Goal: Task Accomplishment & Management: Use online tool/utility

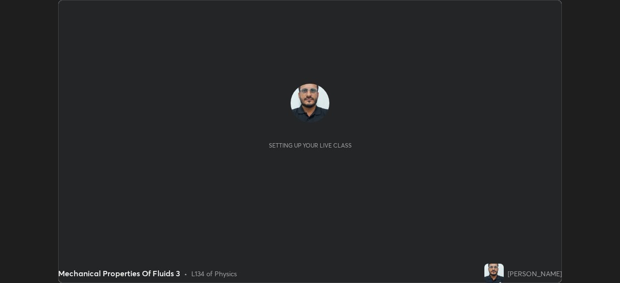
scroll to position [283, 619]
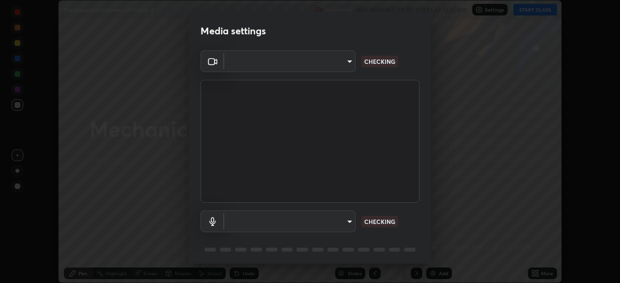
type input "ddeb460be698feac5301e169f53eca599c89e620ae617368e30cc776484c20c4"
type input "f004d940c31081e6b16f6c88961f672aa5ec6747dbf5629a26c28f94701fa2d6"
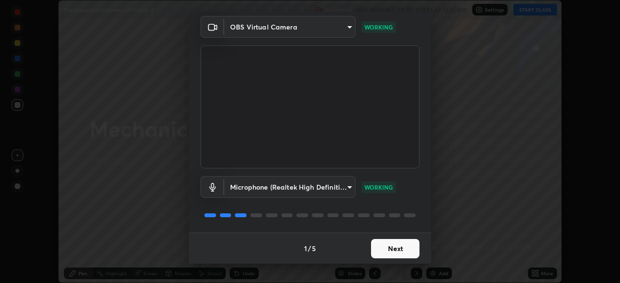
click at [399, 252] on button "Next" at bounding box center [395, 248] width 48 height 19
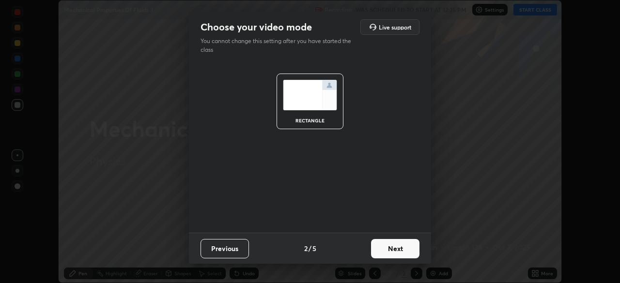
scroll to position [0, 0]
click at [400, 251] on button "Next" at bounding box center [395, 248] width 48 height 19
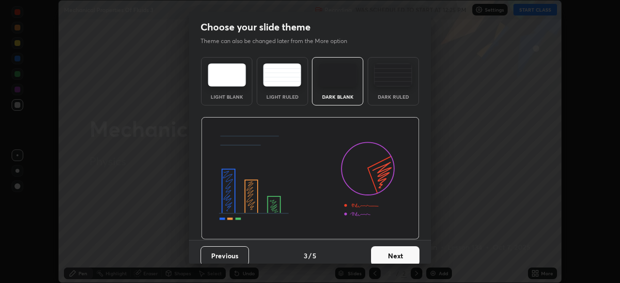
click at [399, 250] on button "Next" at bounding box center [395, 255] width 48 height 19
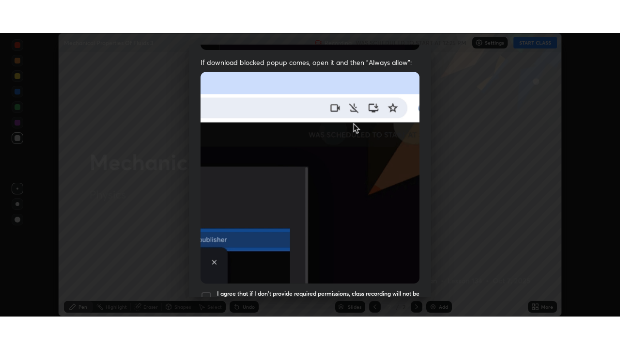
scroll to position [232, 0]
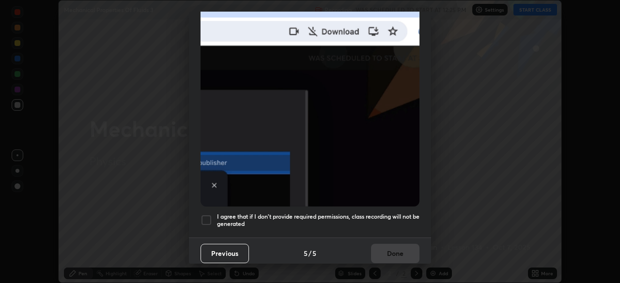
click at [206, 216] on div at bounding box center [206, 220] width 12 height 12
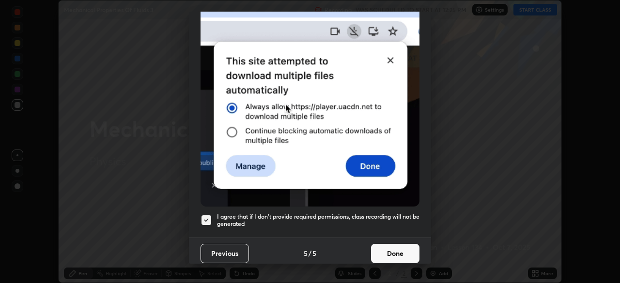
click at [400, 250] on button "Done" at bounding box center [395, 253] width 48 height 19
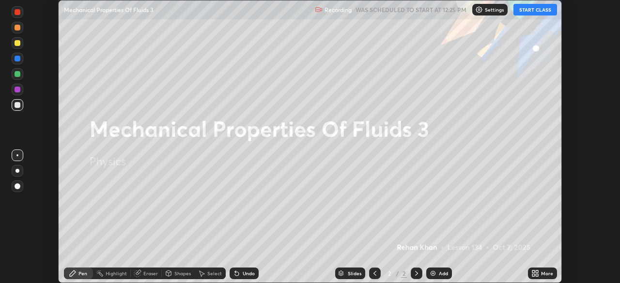
click at [527, 10] on button "START CLASS" at bounding box center [535, 10] width 44 height 12
click at [543, 274] on div "More" at bounding box center [547, 273] width 12 height 5
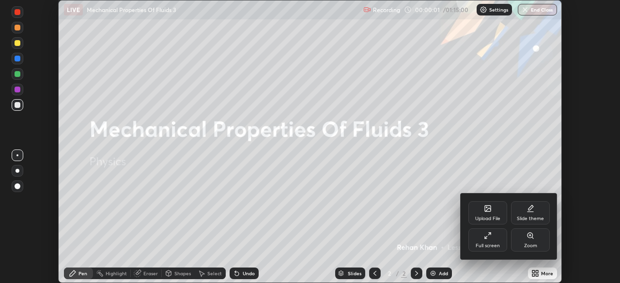
click at [490, 241] on div "Full screen" at bounding box center [487, 239] width 39 height 23
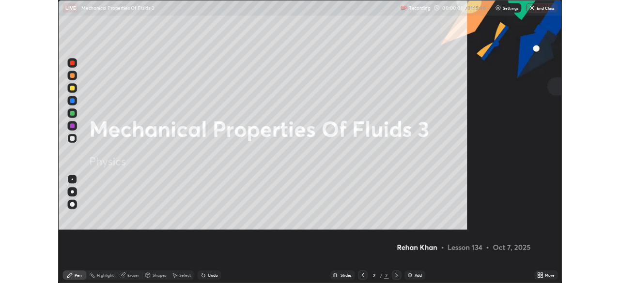
scroll to position [349, 620]
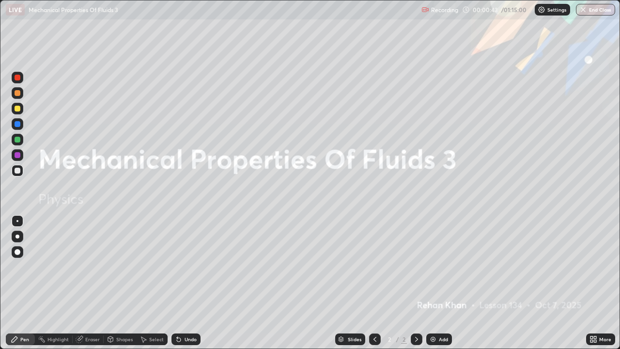
click at [442, 283] on div "Add" at bounding box center [439, 339] width 26 height 12
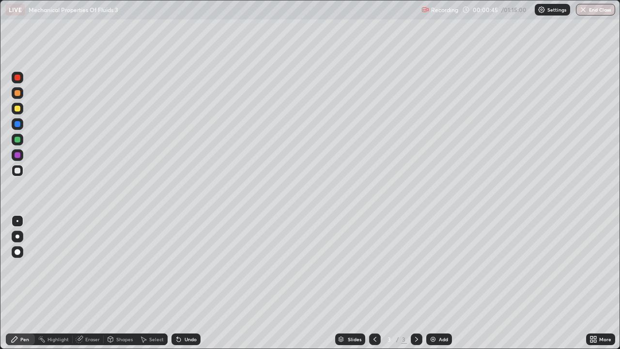
click at [18, 172] on div at bounding box center [18, 170] width 6 height 6
click at [118, 283] on div "Shapes" at bounding box center [120, 339] width 33 height 12
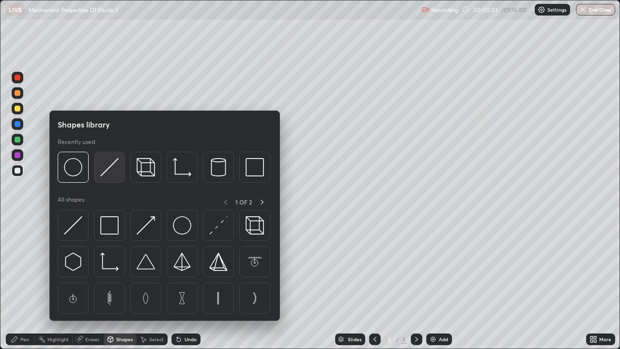
click at [107, 172] on img at bounding box center [109, 167] width 18 height 18
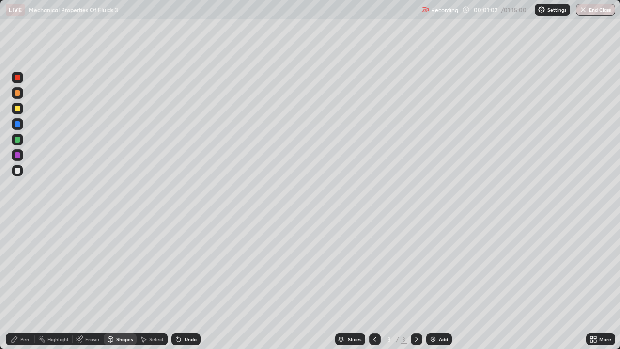
click at [17, 109] on div at bounding box center [18, 109] width 6 height 6
click at [190, 283] on div "Undo" at bounding box center [185, 339] width 29 height 12
click at [191, 283] on div "Undo" at bounding box center [185, 339] width 29 height 12
click at [17, 124] on div at bounding box center [18, 124] width 6 height 6
click at [25, 283] on div "Pen" at bounding box center [24, 338] width 9 height 5
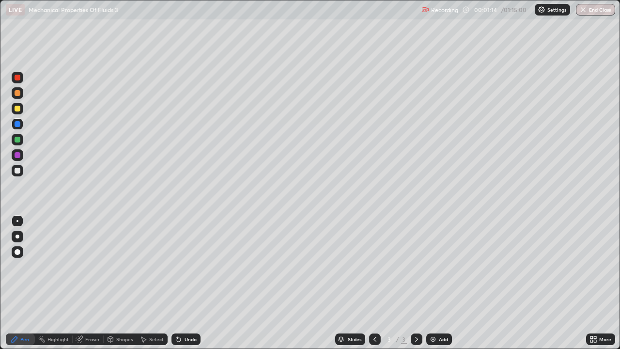
click at [17, 109] on div at bounding box center [18, 109] width 6 height 6
click at [191, 283] on div "Undo" at bounding box center [185, 339] width 29 height 12
click at [90, 283] on div "Eraser" at bounding box center [92, 338] width 15 height 5
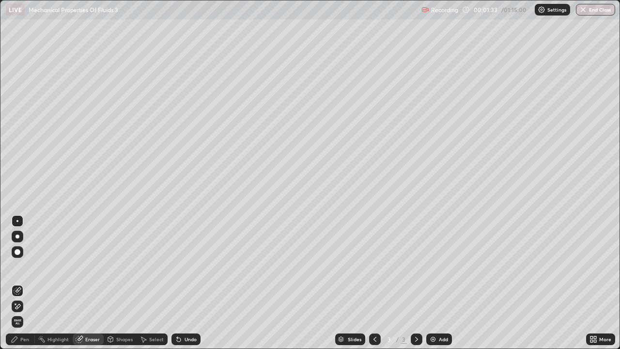
click at [26, 283] on div "Pen" at bounding box center [24, 338] width 9 height 5
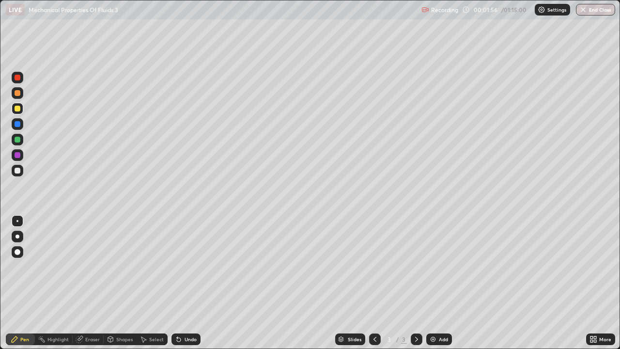
click at [16, 94] on div at bounding box center [18, 93] width 6 height 6
click at [16, 170] on div at bounding box center [18, 170] width 6 height 6
click at [18, 94] on div at bounding box center [18, 93] width 6 height 6
click at [18, 170] on div at bounding box center [18, 170] width 6 height 6
click at [18, 95] on div at bounding box center [18, 93] width 6 height 6
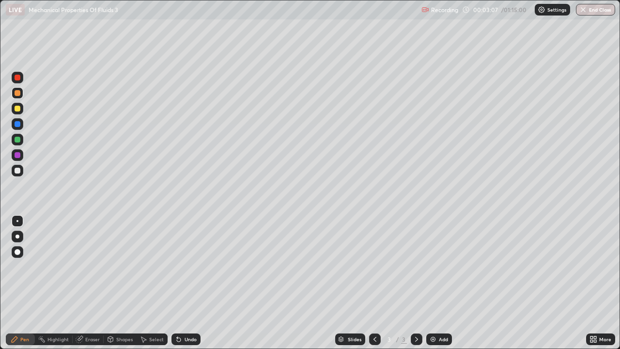
click at [18, 108] on div at bounding box center [18, 109] width 6 height 6
click at [17, 123] on div at bounding box center [18, 124] width 6 height 6
click at [18, 174] on div at bounding box center [18, 171] width 12 height 12
click at [181, 283] on div "Undo" at bounding box center [185, 339] width 29 height 12
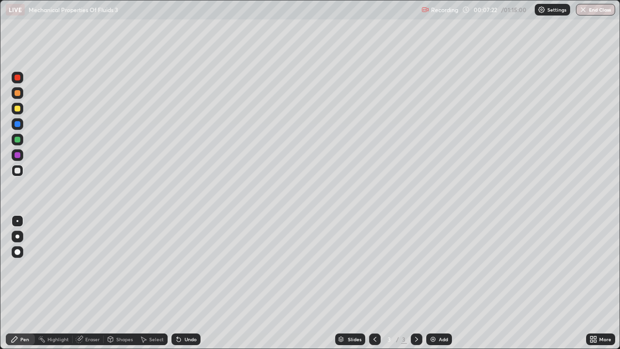
click at [182, 283] on div "Undo" at bounding box center [185, 339] width 29 height 12
click at [184, 283] on div "Undo" at bounding box center [185, 339] width 29 height 12
click at [186, 283] on div "Undo" at bounding box center [185, 339] width 29 height 12
click at [187, 283] on div "Undo" at bounding box center [185, 339] width 29 height 12
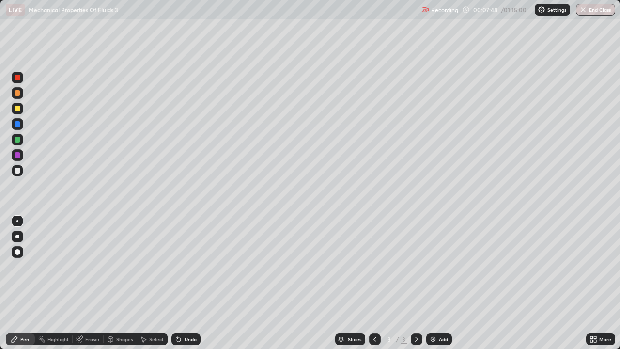
click at [187, 283] on div "Undo" at bounding box center [185, 339] width 29 height 12
click at [186, 283] on div "Undo" at bounding box center [185, 339] width 29 height 12
click at [187, 283] on div "Undo" at bounding box center [185, 339] width 29 height 12
click at [186, 283] on div "Undo" at bounding box center [185, 339] width 29 height 12
click at [185, 283] on div "Undo" at bounding box center [185, 339] width 29 height 12
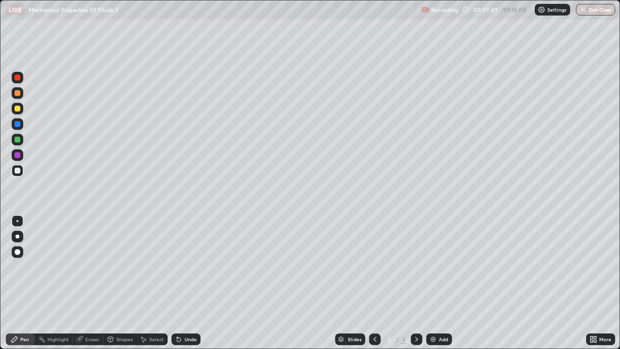
click at [185, 283] on div "Undo" at bounding box center [185, 339] width 29 height 12
click at [186, 283] on div "Undo" at bounding box center [185, 339] width 29 height 12
click at [187, 283] on div "Undo" at bounding box center [185, 339] width 29 height 12
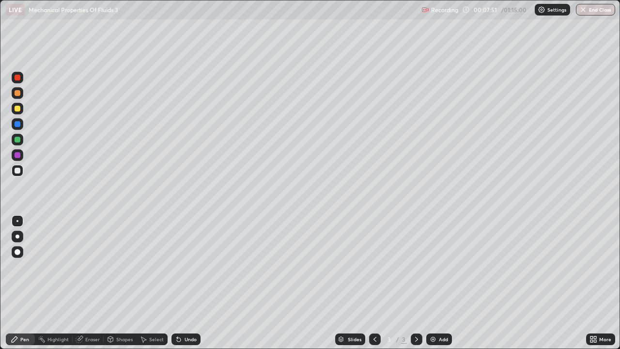
click at [187, 283] on div "Undo" at bounding box center [185, 339] width 29 height 12
click at [16, 127] on div at bounding box center [18, 124] width 12 height 12
click at [17, 171] on div at bounding box center [18, 170] width 6 height 6
click at [17, 109] on div at bounding box center [18, 109] width 6 height 6
click at [17, 171] on div at bounding box center [18, 170] width 6 height 6
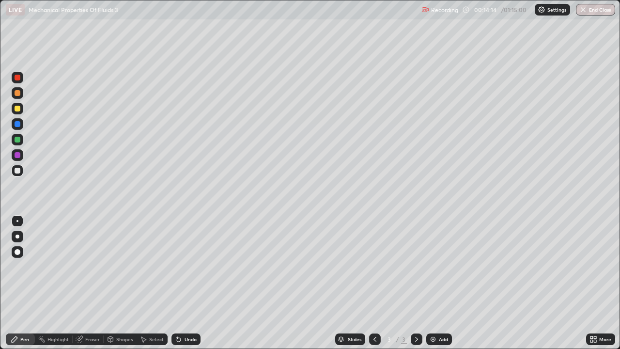
click at [444, 283] on div "Add" at bounding box center [439, 339] width 26 height 12
click at [17, 171] on div at bounding box center [18, 170] width 6 height 6
click at [17, 124] on div at bounding box center [18, 124] width 6 height 6
click at [16, 171] on div at bounding box center [18, 170] width 6 height 6
click at [18, 141] on div at bounding box center [18, 140] width 6 height 6
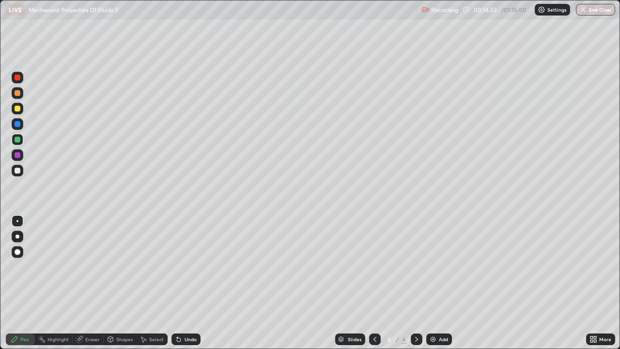
click at [17, 169] on div at bounding box center [18, 170] width 6 height 6
click at [438, 283] on div "Add" at bounding box center [439, 339] width 26 height 12
click at [19, 170] on div at bounding box center [18, 170] width 6 height 6
click at [18, 78] on div at bounding box center [18, 78] width 6 height 6
click at [17, 172] on div at bounding box center [18, 170] width 6 height 6
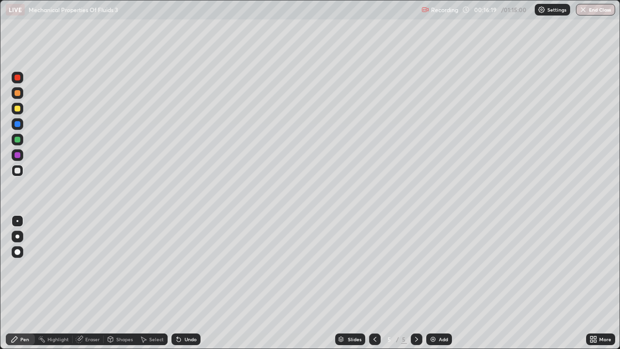
click at [17, 110] on div at bounding box center [18, 109] width 6 height 6
click at [17, 173] on div at bounding box center [18, 170] width 6 height 6
click at [186, 283] on div "Undo" at bounding box center [190, 338] width 12 height 5
click at [189, 283] on div "Undo" at bounding box center [190, 338] width 12 height 5
click at [17, 171] on div at bounding box center [18, 170] width 6 height 6
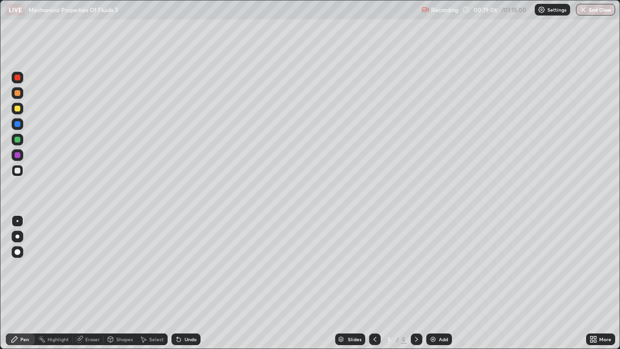
click at [152, 283] on div "Select" at bounding box center [152, 338] width 31 height 19
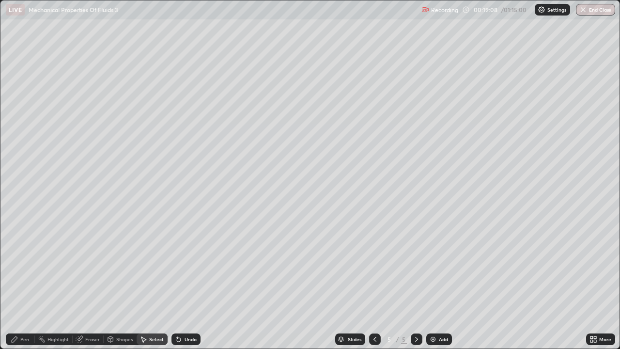
click at [23, 283] on div "Pen" at bounding box center [20, 339] width 29 height 12
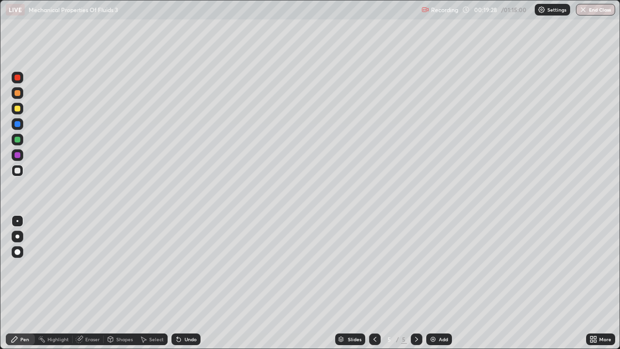
click at [17, 140] on div at bounding box center [18, 140] width 6 height 6
click at [17, 93] on div at bounding box center [18, 93] width 6 height 6
click at [16, 126] on div at bounding box center [18, 124] width 6 height 6
click at [17, 172] on div at bounding box center [18, 170] width 6 height 6
click at [186, 283] on div "Undo" at bounding box center [185, 339] width 29 height 12
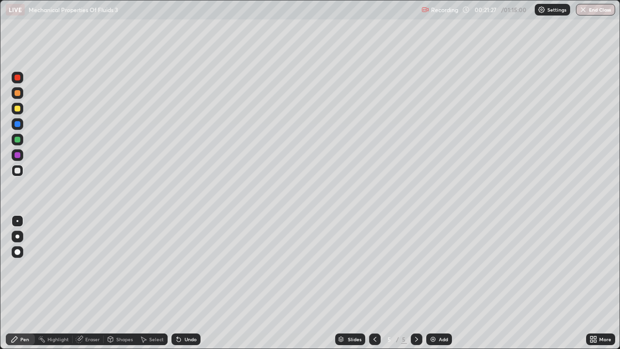
click at [183, 283] on div "Undo" at bounding box center [185, 339] width 29 height 12
click at [177, 283] on icon at bounding box center [179, 339] width 4 height 4
click at [18, 125] on div at bounding box center [18, 124] width 6 height 6
click at [16, 170] on div at bounding box center [18, 170] width 6 height 6
click at [13, 108] on div at bounding box center [18, 109] width 12 height 12
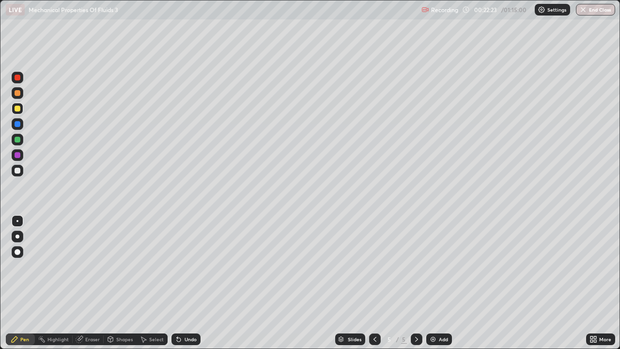
click at [17, 93] on div at bounding box center [18, 93] width 6 height 6
click at [15, 109] on div at bounding box center [18, 109] width 6 height 6
click at [431, 283] on img at bounding box center [433, 339] width 8 height 8
click at [18, 171] on div at bounding box center [18, 170] width 6 height 6
click at [19, 94] on div at bounding box center [18, 93] width 6 height 6
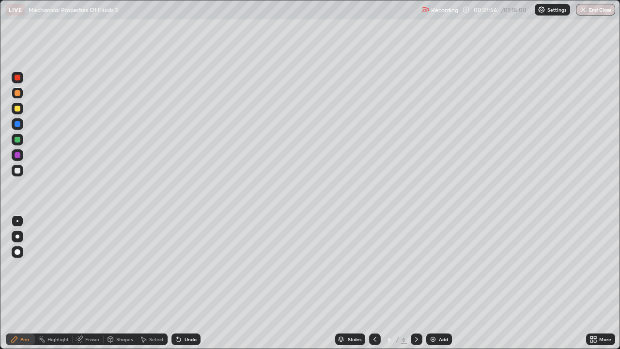
click at [16, 170] on div at bounding box center [18, 170] width 6 height 6
click at [374, 283] on div at bounding box center [375, 339] width 12 height 12
click at [416, 283] on icon at bounding box center [416, 339] width 8 height 8
click at [17, 171] on div at bounding box center [18, 170] width 6 height 6
click at [17, 109] on div at bounding box center [18, 109] width 6 height 6
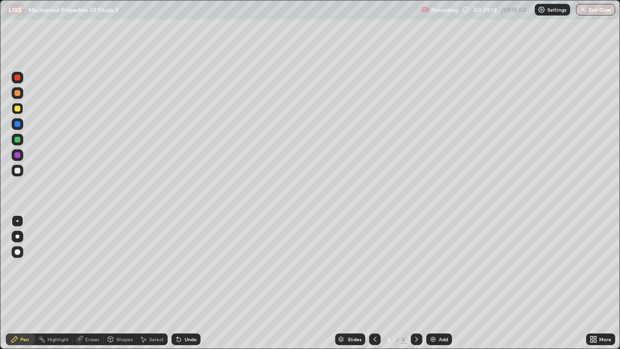
click at [439, 283] on div "Add" at bounding box center [443, 338] width 9 height 5
click at [18, 170] on div at bounding box center [18, 170] width 6 height 6
click at [186, 283] on div "Undo" at bounding box center [190, 338] width 12 height 5
click at [185, 283] on div "Undo" at bounding box center [190, 338] width 12 height 5
click at [182, 283] on div "Undo" at bounding box center [185, 339] width 29 height 12
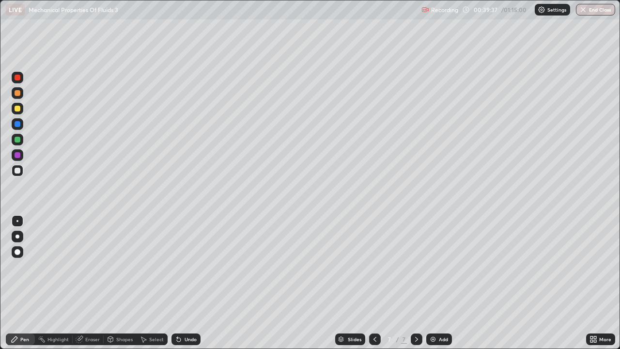
click at [182, 283] on div "Undo" at bounding box center [185, 339] width 29 height 12
click at [184, 283] on div "Undo" at bounding box center [190, 338] width 12 height 5
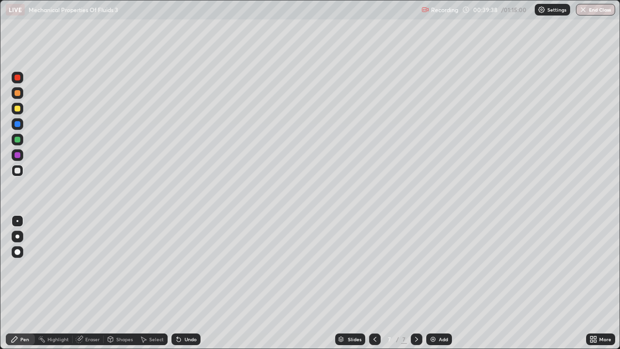
click at [185, 283] on div "Undo" at bounding box center [190, 338] width 12 height 5
click at [184, 283] on div "Undo" at bounding box center [190, 338] width 12 height 5
click at [182, 283] on div "Undo" at bounding box center [185, 339] width 29 height 12
click at [184, 283] on div "Undo" at bounding box center [190, 338] width 12 height 5
click at [186, 283] on div "Undo" at bounding box center [190, 338] width 12 height 5
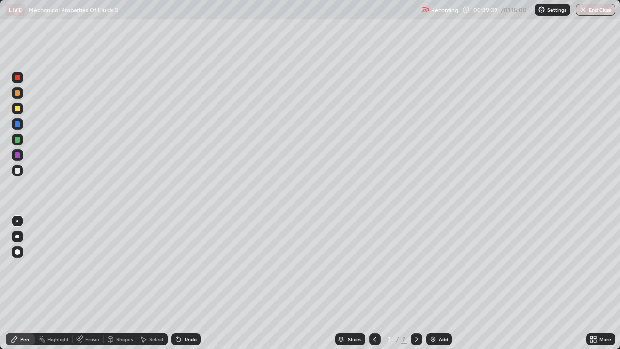
click at [185, 283] on div "Undo" at bounding box center [190, 338] width 12 height 5
click at [184, 283] on div "Undo" at bounding box center [190, 338] width 12 height 5
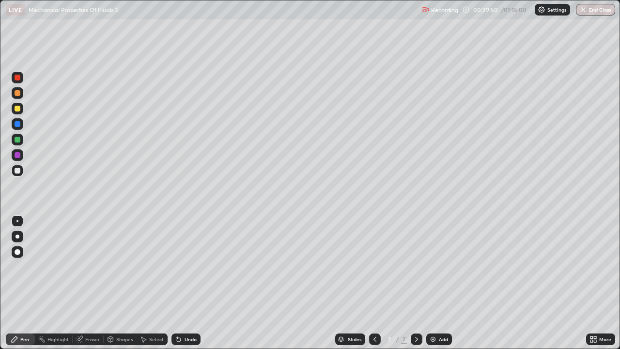
click at [121, 283] on div "Shapes" at bounding box center [120, 339] width 33 height 12
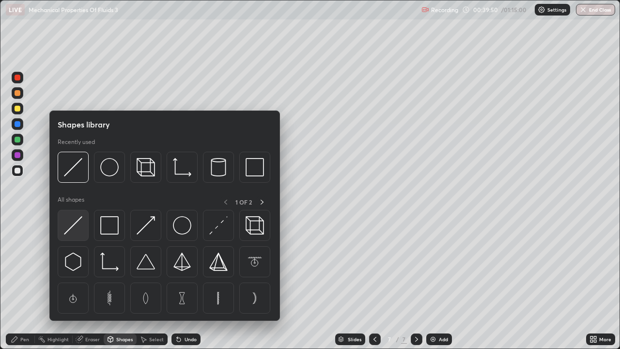
click at [74, 231] on img at bounding box center [73, 225] width 18 height 18
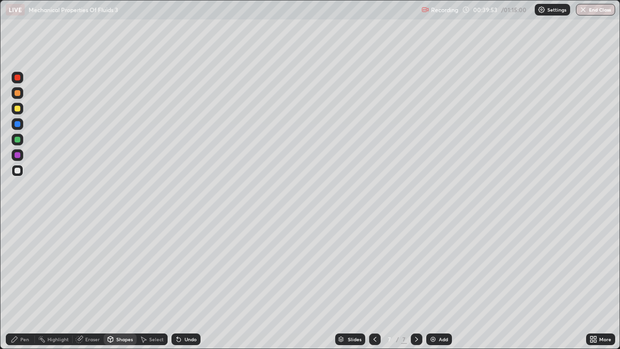
click at [17, 109] on div at bounding box center [18, 109] width 6 height 6
click at [20, 111] on div at bounding box center [18, 109] width 12 height 12
click at [191, 283] on div "Undo" at bounding box center [190, 338] width 12 height 5
click at [185, 283] on div "Undo" at bounding box center [190, 338] width 12 height 5
click at [18, 283] on icon at bounding box center [15, 339] width 8 height 8
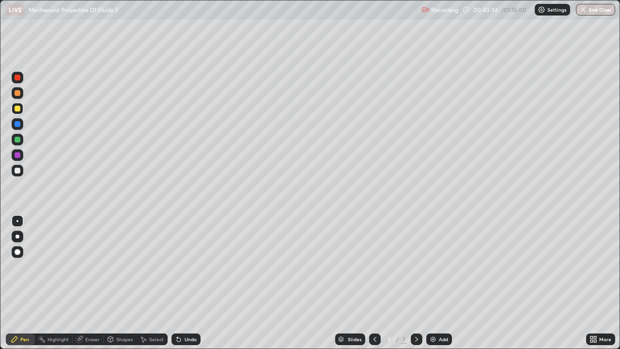
click at [16, 170] on div at bounding box center [18, 170] width 6 height 6
click at [16, 169] on div at bounding box center [18, 170] width 6 height 6
click at [17, 92] on div at bounding box center [18, 93] width 6 height 6
click at [16, 170] on div at bounding box center [18, 170] width 6 height 6
click at [17, 94] on div at bounding box center [18, 93] width 6 height 6
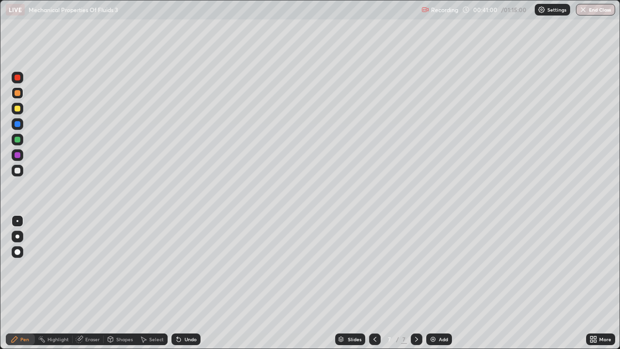
click at [16, 170] on div at bounding box center [18, 170] width 6 height 6
click at [20, 173] on div at bounding box center [18, 171] width 12 height 12
click at [125, 283] on div "Shapes" at bounding box center [124, 338] width 16 height 5
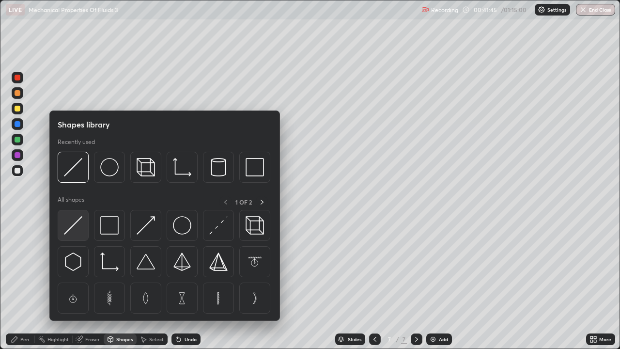
click at [76, 230] on img at bounding box center [73, 225] width 18 height 18
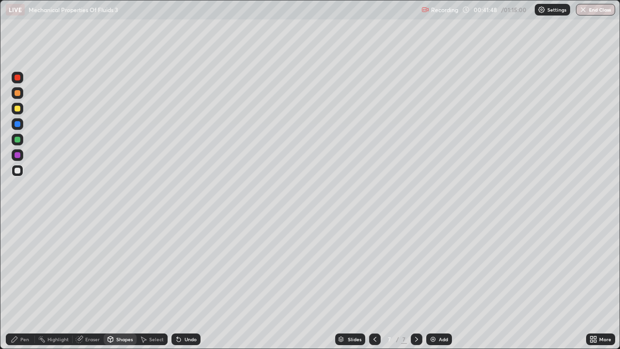
click at [16, 113] on div at bounding box center [18, 109] width 12 height 12
click at [20, 283] on div "Pen" at bounding box center [20, 339] width 29 height 12
click at [19, 171] on div at bounding box center [18, 170] width 6 height 6
click at [15, 138] on div at bounding box center [18, 140] width 6 height 6
click at [16, 169] on div at bounding box center [18, 170] width 6 height 6
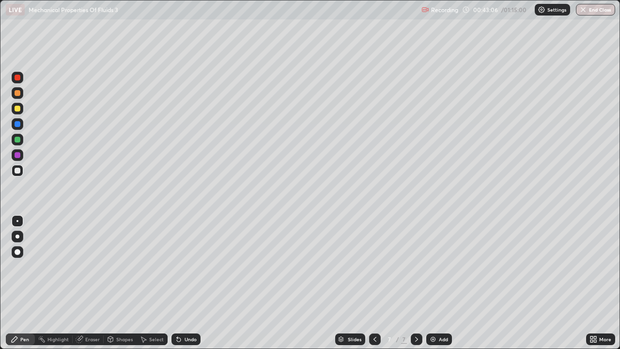
click at [16, 138] on div at bounding box center [18, 140] width 6 height 6
click at [18, 91] on div at bounding box center [18, 93] width 6 height 6
click at [195, 283] on div "Undo" at bounding box center [190, 338] width 12 height 5
click at [374, 283] on icon at bounding box center [375, 339] width 8 height 8
click at [375, 283] on icon at bounding box center [375, 339] width 8 height 8
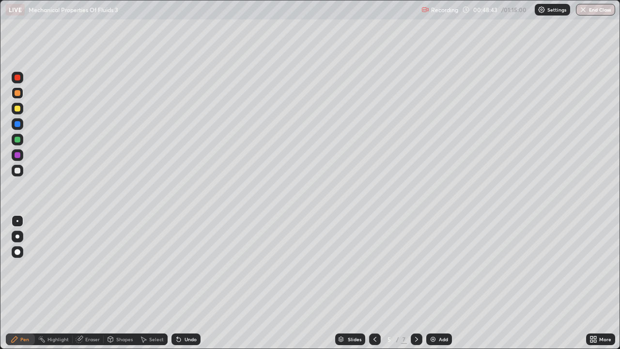
click at [415, 283] on icon at bounding box center [416, 339] width 8 height 8
click at [411, 283] on div at bounding box center [417, 339] width 12 height 12
click at [16, 171] on div at bounding box center [18, 170] width 6 height 6
click at [431, 283] on img at bounding box center [433, 339] width 8 height 8
click at [13, 175] on div at bounding box center [18, 171] width 12 height 12
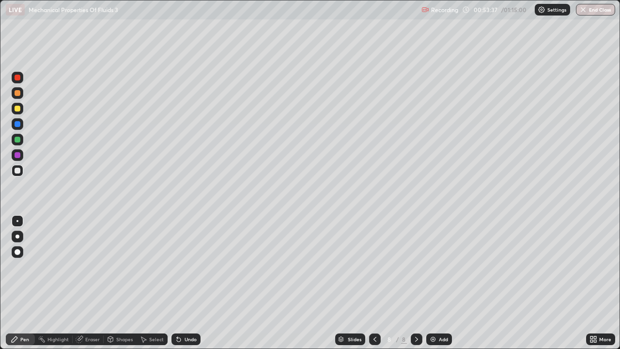
click at [187, 283] on div "Undo" at bounding box center [185, 339] width 29 height 12
click at [14, 107] on div at bounding box center [18, 109] width 12 height 12
click at [16, 128] on div at bounding box center [18, 124] width 12 height 12
click at [16, 142] on div at bounding box center [18, 140] width 6 height 6
click at [16, 112] on div at bounding box center [18, 109] width 12 height 12
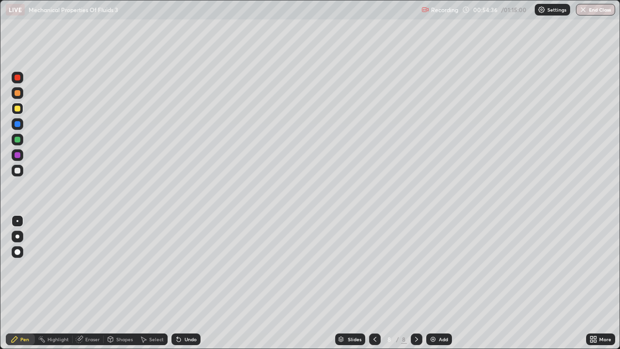
click at [192, 283] on div "Undo" at bounding box center [185, 339] width 29 height 12
click at [190, 283] on div "Undo" at bounding box center [190, 338] width 12 height 5
click at [191, 283] on div "Undo" at bounding box center [185, 339] width 29 height 12
click at [18, 138] on div at bounding box center [18, 140] width 6 height 6
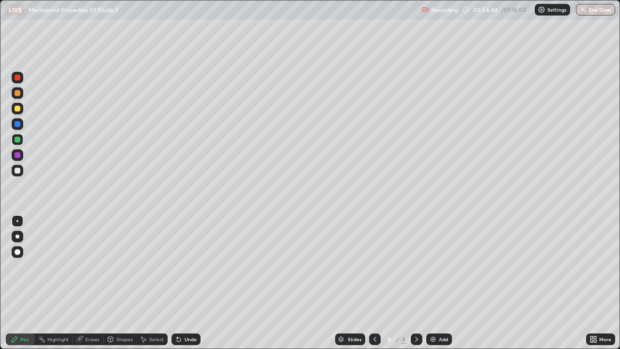
click at [17, 170] on div at bounding box center [18, 170] width 6 height 6
click at [18, 94] on div at bounding box center [18, 93] width 6 height 6
click at [16, 77] on div at bounding box center [18, 78] width 6 height 6
click at [18, 172] on div at bounding box center [18, 170] width 6 height 6
click at [185, 283] on div "Undo" at bounding box center [185, 339] width 29 height 12
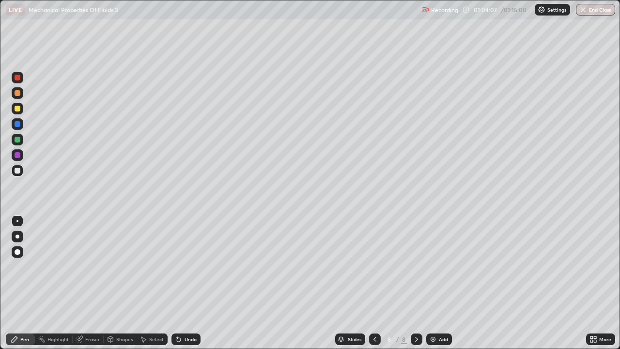
click at [16, 155] on div at bounding box center [18, 155] width 6 height 6
click at [15, 169] on div at bounding box center [18, 170] width 6 height 6
click at [18, 108] on div at bounding box center [18, 109] width 6 height 6
click at [16, 141] on div at bounding box center [18, 140] width 6 height 6
click at [185, 283] on div "Undo" at bounding box center [185, 339] width 29 height 12
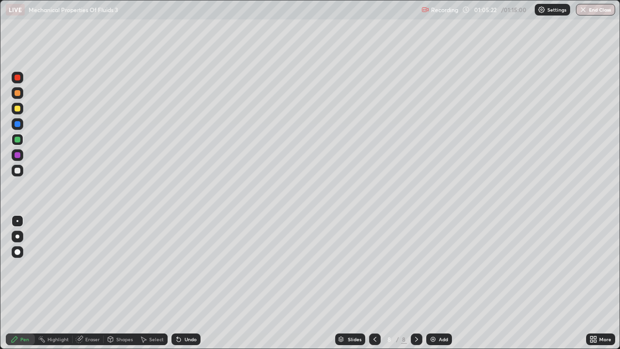
click at [183, 283] on div "Undo" at bounding box center [185, 339] width 29 height 12
click at [184, 283] on div "Undo" at bounding box center [190, 338] width 12 height 5
click at [185, 283] on div "Undo" at bounding box center [190, 338] width 12 height 5
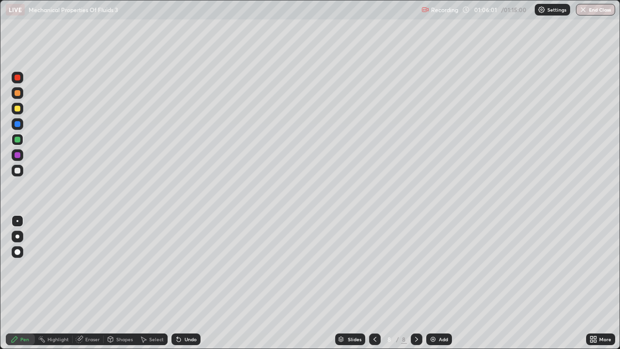
click at [18, 173] on div at bounding box center [18, 170] width 6 height 6
click at [17, 95] on div at bounding box center [18, 93] width 6 height 6
click at [16, 79] on div at bounding box center [18, 78] width 6 height 6
click at [17, 93] on div at bounding box center [18, 93] width 6 height 6
click at [17, 171] on div at bounding box center [18, 170] width 6 height 6
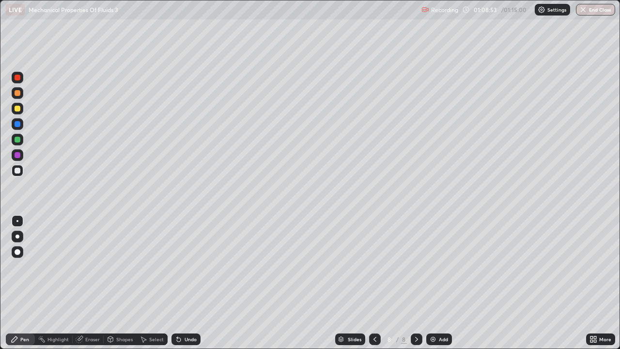
click at [17, 140] on div at bounding box center [18, 140] width 6 height 6
click at [18, 172] on div at bounding box center [18, 170] width 6 height 6
click at [17, 83] on div at bounding box center [18, 78] width 12 height 12
click at [195, 283] on div "Undo" at bounding box center [183, 338] width 33 height 19
click at [15, 171] on div at bounding box center [18, 170] width 6 height 6
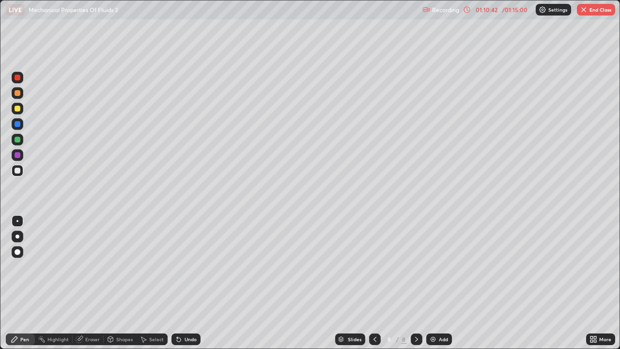
click at [15, 137] on div at bounding box center [18, 140] width 6 height 6
click at [15, 95] on div at bounding box center [18, 93] width 12 height 12
click at [441, 283] on div "Add" at bounding box center [443, 338] width 9 height 5
click at [17, 171] on div at bounding box center [18, 170] width 6 height 6
click at [491, 9] on div "01:12:09" at bounding box center [485, 10] width 27 height 6
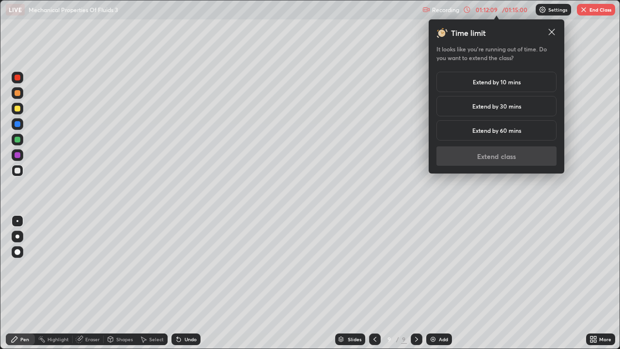
click at [496, 108] on h5 "Extend by 30 mins" at bounding box center [496, 106] width 49 height 9
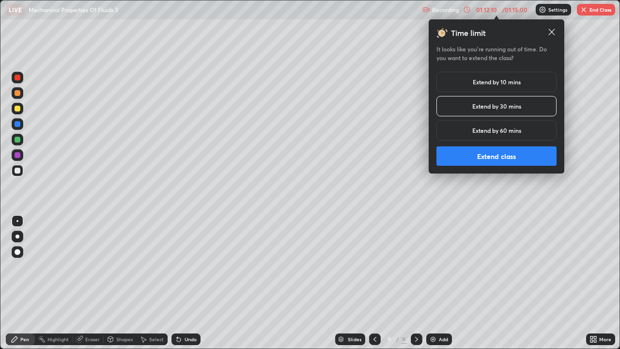
click at [499, 152] on button "Extend class" at bounding box center [496, 155] width 120 height 19
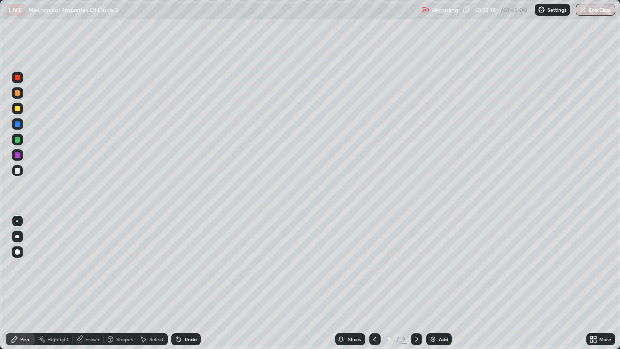
click at [17, 110] on div at bounding box center [18, 109] width 6 height 6
click at [19, 94] on div at bounding box center [18, 93] width 6 height 6
click at [16, 172] on div at bounding box center [18, 170] width 6 height 6
click at [17, 172] on div at bounding box center [18, 170] width 6 height 6
click at [16, 109] on div at bounding box center [18, 109] width 6 height 6
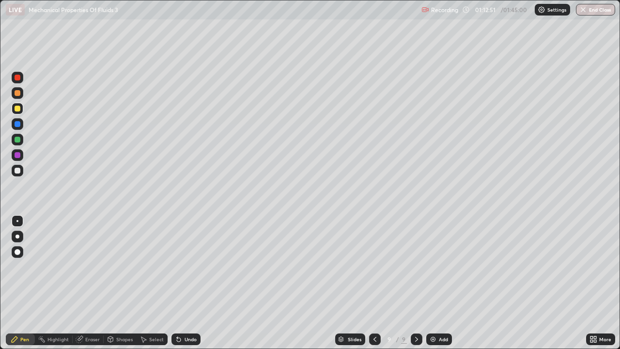
click at [17, 95] on div at bounding box center [18, 93] width 6 height 6
click at [15, 92] on div at bounding box center [18, 93] width 6 height 6
click at [17, 221] on div at bounding box center [17, 221] width 2 height 2
click at [18, 111] on div at bounding box center [18, 109] width 6 height 6
click at [18, 79] on div at bounding box center [18, 78] width 6 height 6
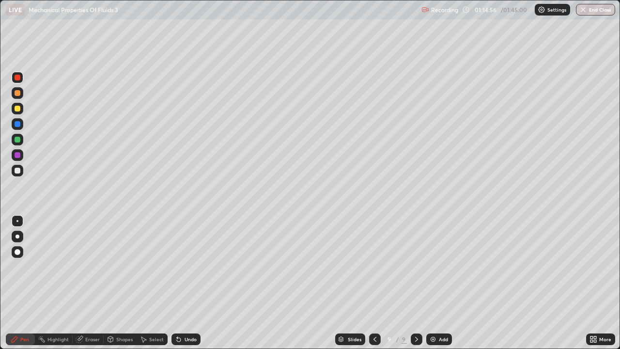
click at [18, 170] on div at bounding box center [18, 170] width 6 height 6
click at [19, 111] on div at bounding box center [18, 109] width 6 height 6
click at [181, 283] on icon at bounding box center [179, 339] width 8 height 8
click at [15, 172] on div at bounding box center [18, 170] width 6 height 6
click at [17, 110] on div at bounding box center [18, 109] width 6 height 6
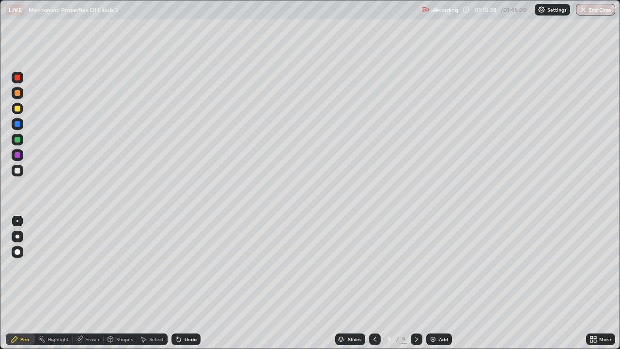
click at [16, 138] on div at bounding box center [18, 140] width 6 height 6
click at [17, 80] on div at bounding box center [18, 78] width 6 height 6
click at [16, 168] on div at bounding box center [18, 170] width 6 height 6
click at [593, 283] on icon at bounding box center [593, 339] width 8 height 8
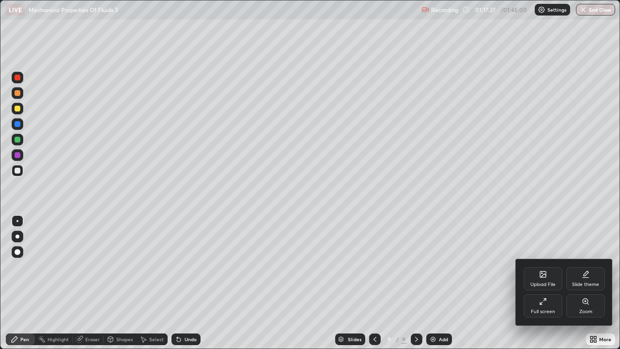
click at [543, 283] on icon at bounding box center [543, 301] width 8 height 8
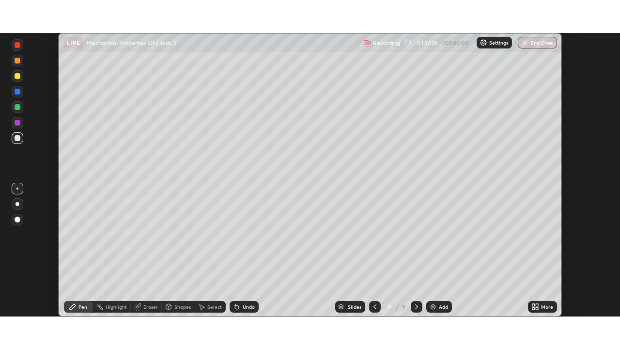
scroll to position [48125, 47789]
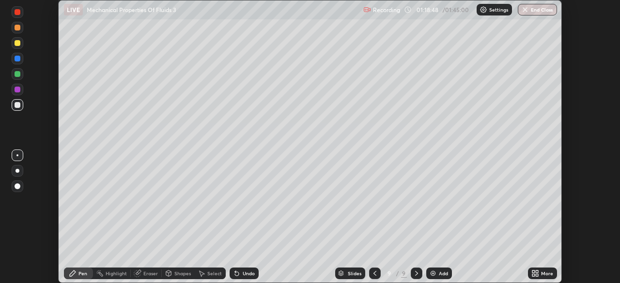
click at [539, 273] on div "More" at bounding box center [542, 274] width 29 height 12
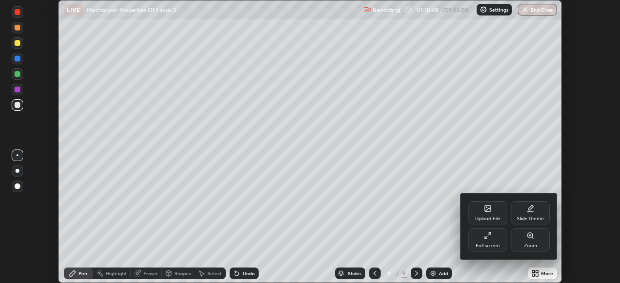
click at [484, 242] on div "Full screen" at bounding box center [487, 239] width 39 height 23
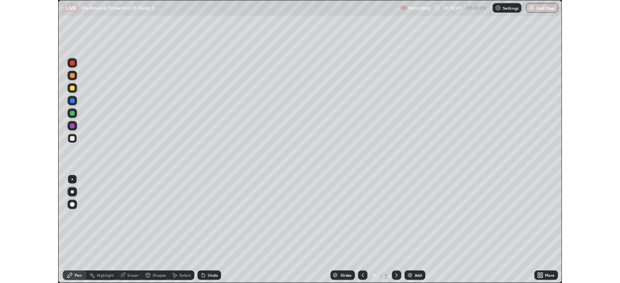
scroll to position [349, 620]
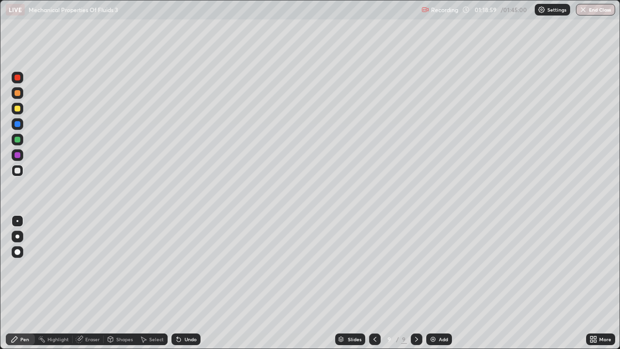
click at [17, 107] on div at bounding box center [18, 109] width 6 height 6
click at [17, 94] on div at bounding box center [18, 93] width 6 height 6
click at [13, 105] on div at bounding box center [18, 109] width 12 height 12
click at [18, 79] on div at bounding box center [18, 78] width 6 height 6
click at [18, 171] on div at bounding box center [18, 170] width 6 height 6
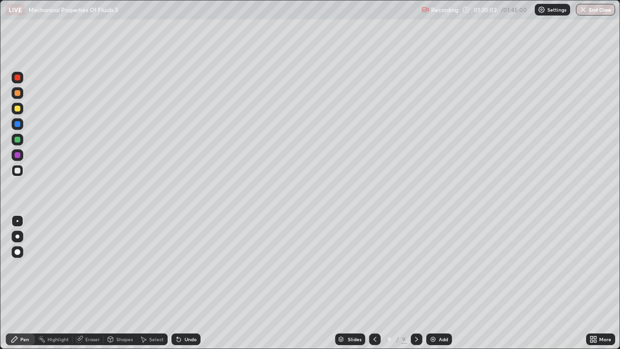
click at [18, 139] on div at bounding box center [18, 140] width 6 height 6
click at [185, 283] on div "Undo" at bounding box center [185, 339] width 29 height 12
click at [184, 283] on div "Undo" at bounding box center [190, 338] width 12 height 5
click at [182, 283] on div "Undo" at bounding box center [185, 339] width 29 height 12
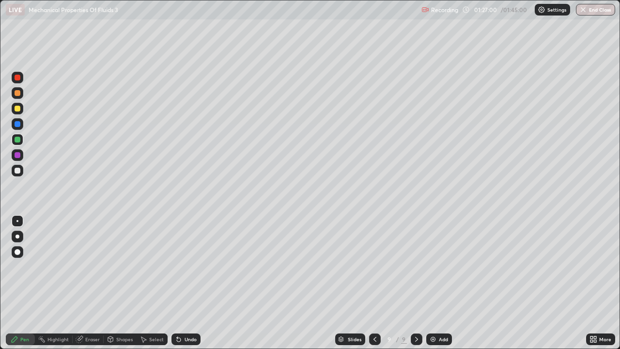
click at [440, 283] on div "Add" at bounding box center [443, 338] width 9 height 5
click at [18, 236] on div at bounding box center [17, 236] width 4 height 4
click at [16, 169] on div at bounding box center [18, 170] width 6 height 6
click at [368, 283] on div at bounding box center [374, 339] width 12 height 12
click at [415, 283] on div at bounding box center [417, 339] width 12 height 12
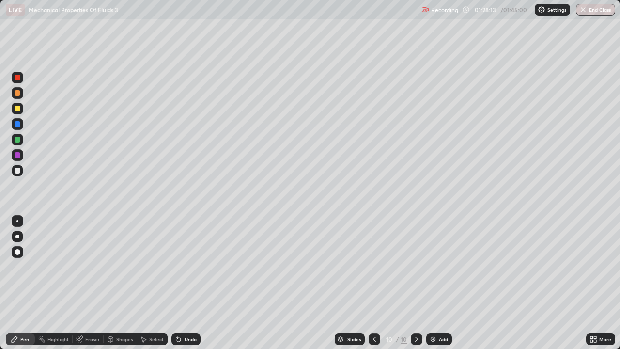
click at [19, 110] on div at bounding box center [18, 109] width 6 height 6
click at [15, 171] on div at bounding box center [18, 170] width 6 height 6
click at [187, 283] on div "Undo" at bounding box center [185, 339] width 29 height 12
click at [119, 283] on div "Shapes" at bounding box center [124, 338] width 16 height 5
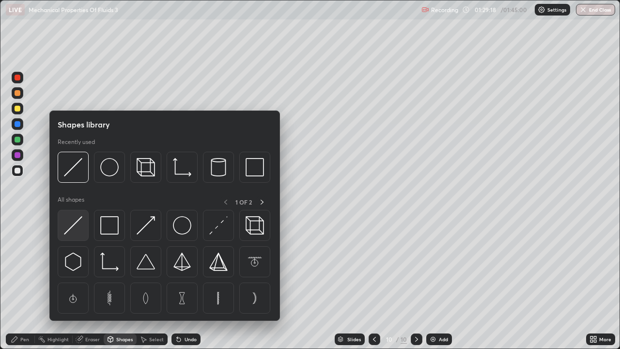
click at [73, 225] on img at bounding box center [73, 225] width 18 height 18
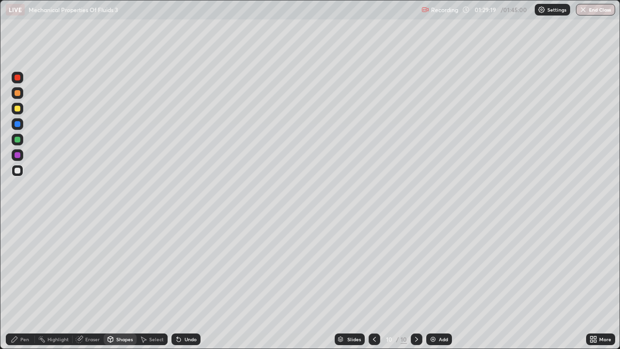
click at [17, 168] on div at bounding box center [18, 170] width 6 height 6
click at [21, 283] on div "Pen" at bounding box center [20, 339] width 29 height 12
click at [17, 221] on div at bounding box center [17, 221] width 2 height 2
click at [121, 283] on div "Shapes" at bounding box center [120, 339] width 33 height 12
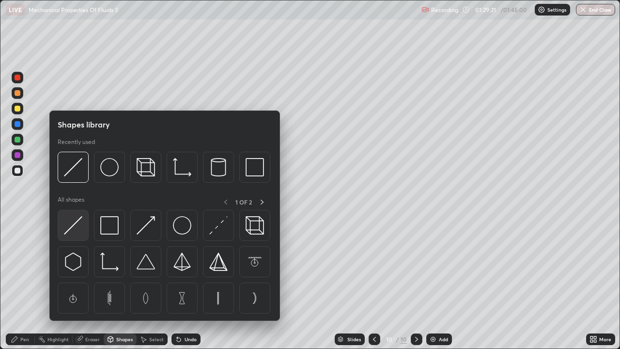
click at [71, 222] on img at bounding box center [73, 225] width 18 height 18
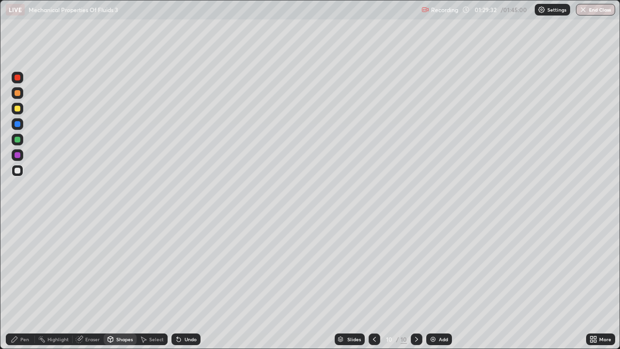
click at [89, 283] on div "Eraser" at bounding box center [92, 338] width 15 height 5
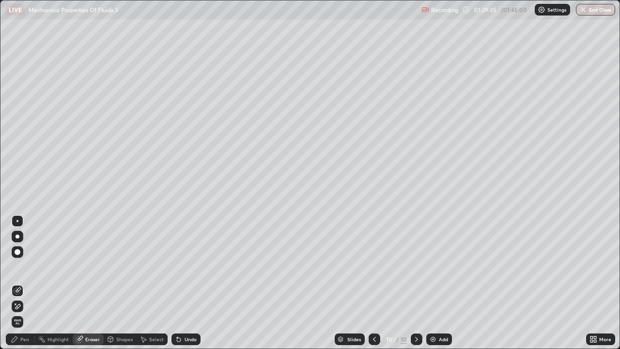
click at [23, 283] on div "Pen" at bounding box center [20, 339] width 29 height 12
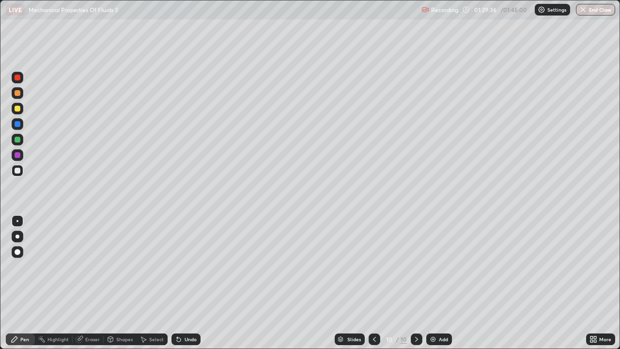
click at [121, 283] on div "Shapes" at bounding box center [124, 338] width 16 height 5
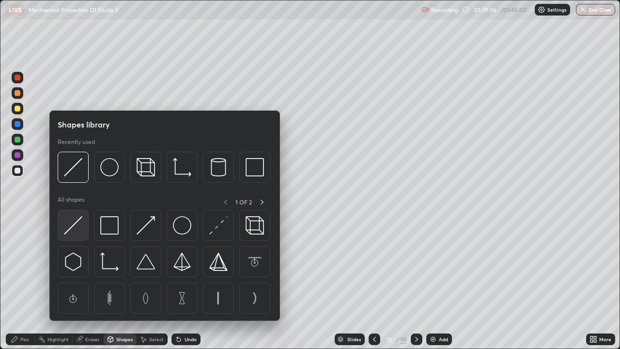
click at [76, 228] on img at bounding box center [73, 225] width 18 height 18
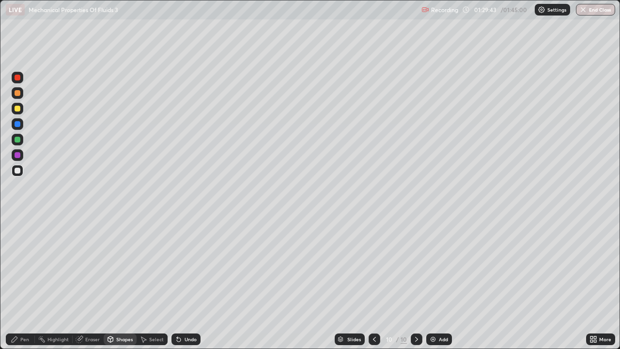
click at [181, 283] on icon at bounding box center [179, 339] width 8 height 8
click at [16, 124] on div at bounding box center [18, 124] width 6 height 6
click at [18, 283] on div "Pen" at bounding box center [20, 339] width 29 height 12
click at [17, 107] on div at bounding box center [18, 109] width 6 height 6
click at [18, 172] on div at bounding box center [18, 170] width 6 height 6
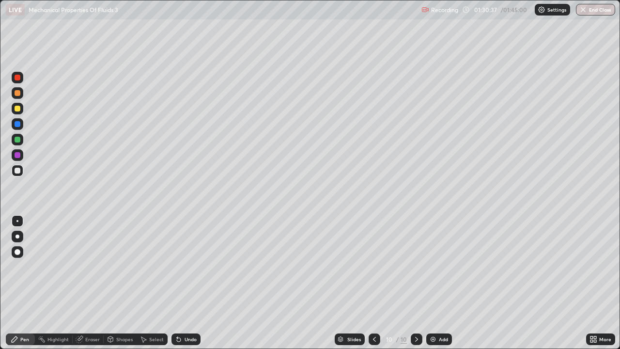
click at [17, 96] on div at bounding box center [18, 93] width 12 height 12
click at [19, 171] on div at bounding box center [18, 170] width 6 height 6
click at [18, 80] on div at bounding box center [18, 78] width 6 height 6
click at [17, 172] on div at bounding box center [18, 170] width 6 height 6
click at [194, 283] on div "Undo" at bounding box center [190, 338] width 12 height 5
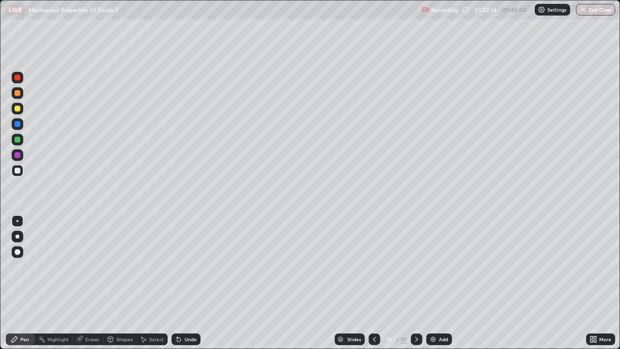
click at [17, 140] on div at bounding box center [18, 140] width 6 height 6
click at [16, 156] on div at bounding box center [18, 155] width 6 height 6
click at [17, 108] on div at bounding box center [18, 109] width 6 height 6
click at [19, 171] on div at bounding box center [18, 170] width 6 height 6
click at [18, 110] on div at bounding box center [18, 109] width 6 height 6
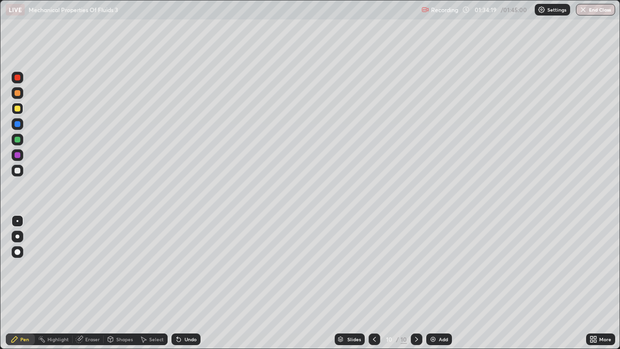
click at [17, 168] on div at bounding box center [18, 170] width 6 height 6
click at [15, 123] on div at bounding box center [18, 124] width 6 height 6
click at [18, 173] on div at bounding box center [18, 170] width 6 height 6
click at [16, 94] on div at bounding box center [18, 93] width 6 height 6
click at [16, 107] on div at bounding box center [18, 109] width 6 height 6
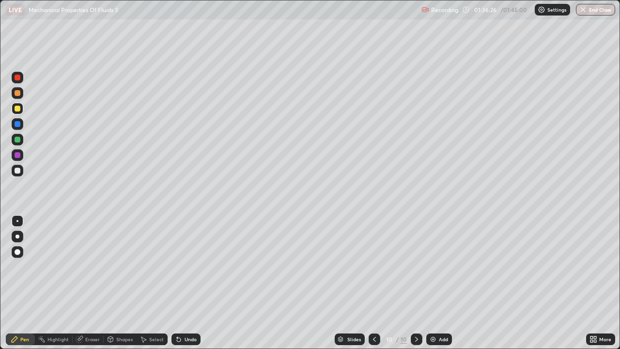
click at [19, 124] on div at bounding box center [18, 124] width 6 height 6
click at [484, 11] on div "01:40:05" at bounding box center [485, 10] width 27 height 6
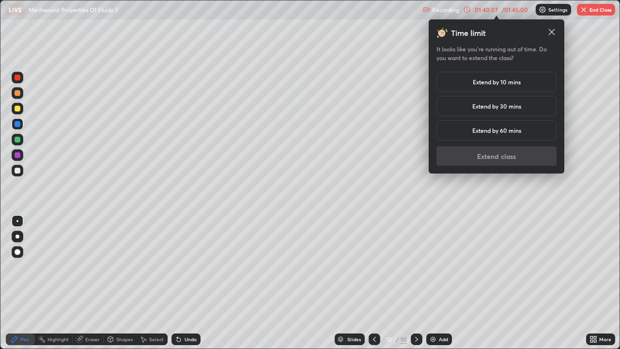
click at [486, 82] on h5 "Extend by 10 mins" at bounding box center [496, 81] width 48 height 9
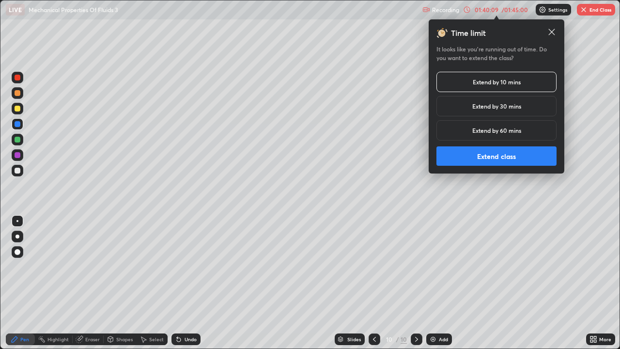
click at [465, 154] on button "Extend class" at bounding box center [496, 155] width 120 height 19
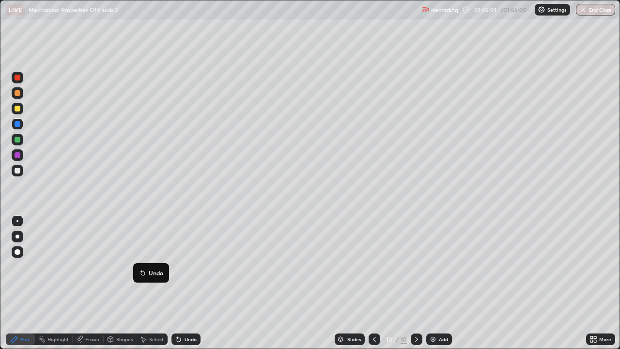
click at [373, 283] on icon at bounding box center [374, 339] width 8 height 8
click at [374, 283] on icon at bounding box center [374, 339] width 8 height 8
click at [372, 283] on icon at bounding box center [374, 339] width 8 height 8
click at [374, 283] on icon at bounding box center [374, 339] width 8 height 8
click at [373, 283] on icon at bounding box center [374, 339] width 8 height 8
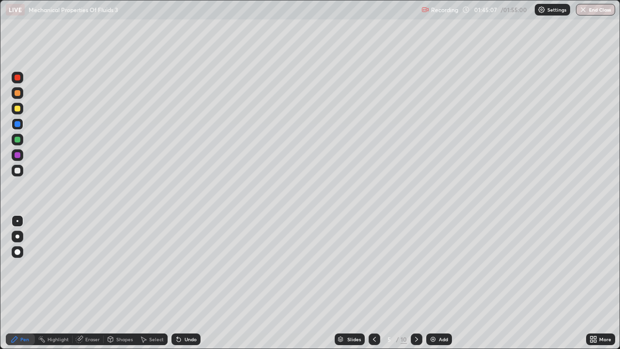
click at [373, 283] on icon at bounding box center [374, 339] width 8 height 8
click at [371, 283] on div at bounding box center [374, 339] width 12 height 12
click at [416, 283] on icon at bounding box center [416, 339] width 8 height 8
click at [415, 283] on icon at bounding box center [416, 339] width 8 height 8
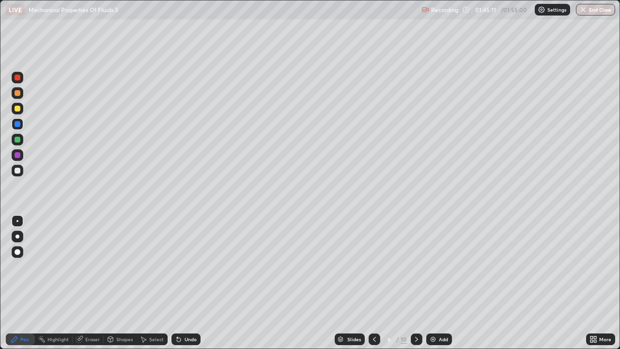
click at [416, 283] on icon at bounding box center [416, 338] width 3 height 5
click at [416, 283] on icon at bounding box center [416, 339] width 8 height 8
click at [415, 283] on icon at bounding box center [416, 339] width 8 height 8
click at [374, 283] on icon at bounding box center [374, 339] width 8 height 8
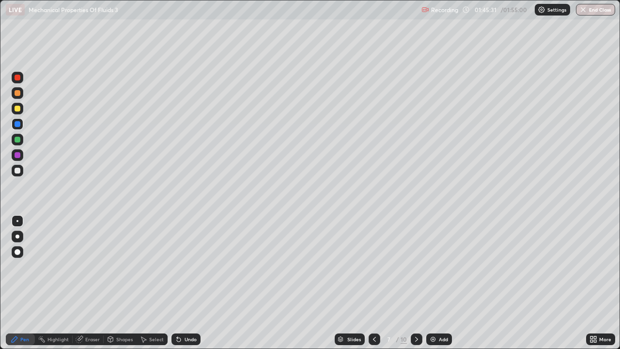
click at [373, 283] on icon at bounding box center [374, 339] width 8 height 8
click at [379, 283] on div at bounding box center [374, 339] width 12 height 12
click at [415, 283] on icon at bounding box center [416, 339] width 8 height 8
click at [416, 283] on div at bounding box center [417, 339] width 12 height 12
click at [417, 283] on div at bounding box center [417, 339] width 12 height 12
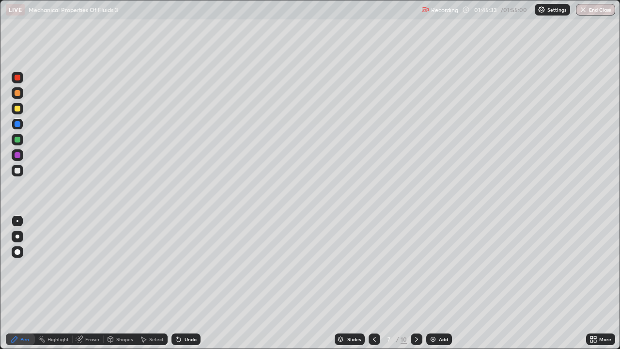
click at [418, 283] on div at bounding box center [417, 339] width 12 height 12
click at [415, 283] on icon at bounding box center [416, 339] width 8 height 8
click at [373, 283] on icon at bounding box center [374, 339] width 8 height 8
click at [375, 283] on icon at bounding box center [374, 339] width 8 height 8
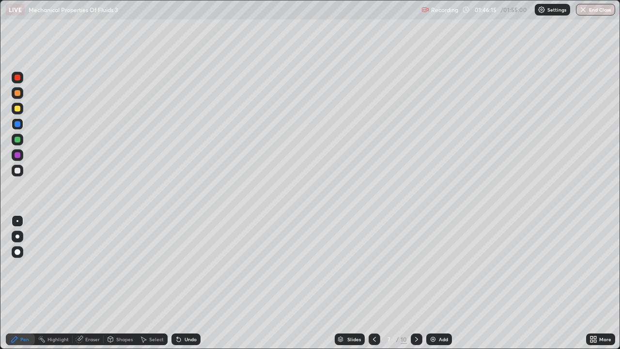
click at [373, 283] on icon at bounding box center [374, 339] width 8 height 8
click at [415, 283] on icon at bounding box center [416, 339] width 8 height 8
click at [414, 283] on icon at bounding box center [416, 339] width 8 height 8
click at [375, 283] on icon at bounding box center [374, 339] width 8 height 8
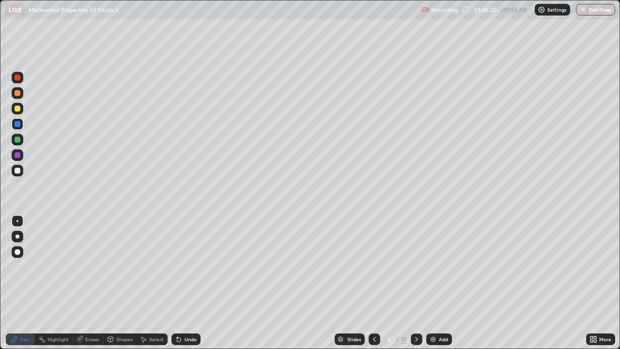
click at [375, 283] on icon at bounding box center [374, 339] width 8 height 8
click at [375, 283] on icon at bounding box center [374, 338] width 3 height 5
click at [373, 283] on icon at bounding box center [374, 339] width 8 height 8
click at [415, 283] on icon at bounding box center [416, 338] width 3 height 5
click at [415, 283] on icon at bounding box center [416, 339] width 8 height 8
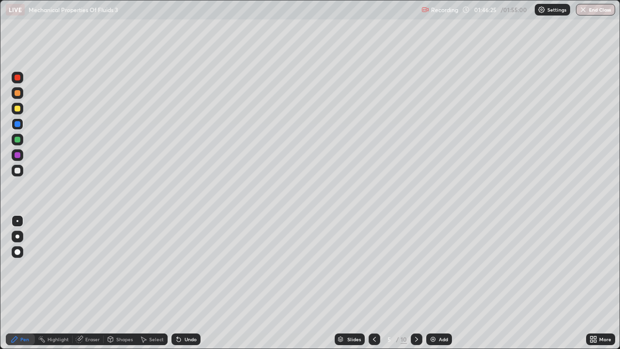
click at [414, 283] on div at bounding box center [417, 339] width 12 height 12
click at [414, 283] on icon at bounding box center [416, 339] width 8 height 8
click at [415, 283] on icon at bounding box center [416, 339] width 8 height 8
click at [414, 283] on icon at bounding box center [416, 339] width 8 height 8
click at [414, 283] on div at bounding box center [417, 339] width 12 height 12
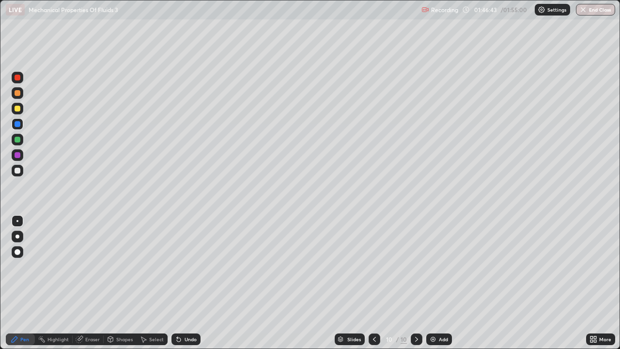
click at [415, 283] on icon at bounding box center [416, 338] width 3 height 5
click at [414, 283] on icon at bounding box center [416, 339] width 8 height 8
click at [415, 283] on icon at bounding box center [416, 339] width 8 height 8
click at [374, 283] on icon at bounding box center [374, 339] width 8 height 8
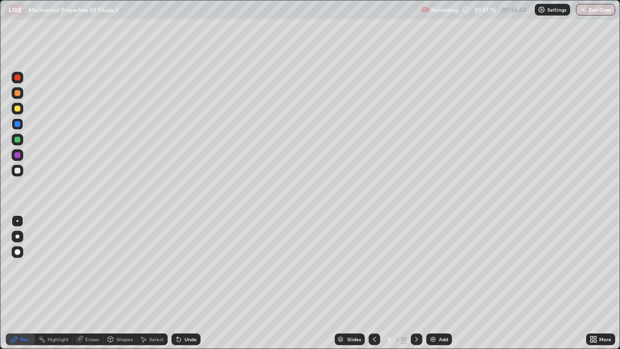
click at [378, 283] on div at bounding box center [374, 339] width 12 height 12
click at [374, 283] on icon at bounding box center [374, 339] width 8 height 8
click at [414, 283] on div at bounding box center [417, 339] width 12 height 12
click at [415, 283] on icon at bounding box center [416, 339] width 8 height 8
click at [414, 283] on icon at bounding box center [416, 339] width 8 height 8
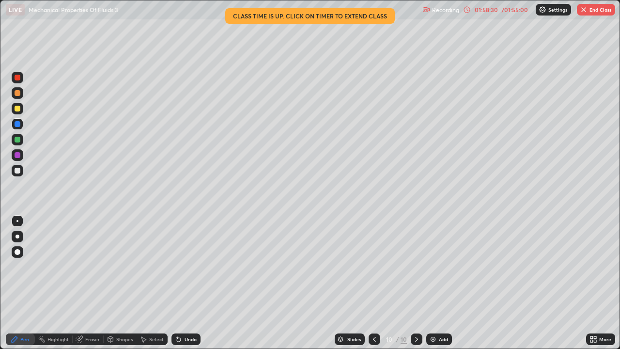
click at [518, 7] on div "/ 01:55:00" at bounding box center [515, 10] width 30 height 6
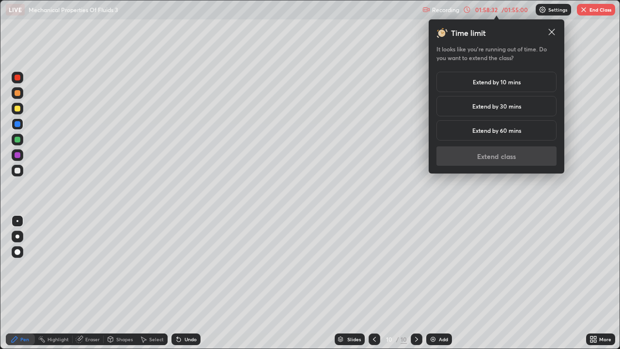
click at [497, 109] on h5 "Extend by 30 mins" at bounding box center [496, 106] width 49 height 9
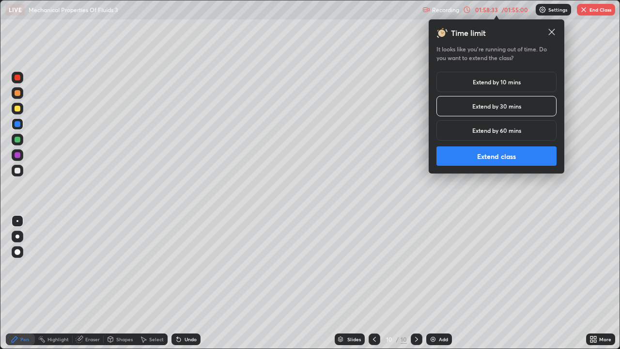
click at [473, 152] on button "Extend class" at bounding box center [496, 155] width 120 height 19
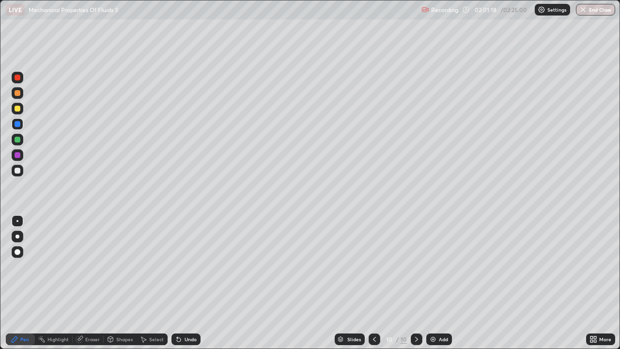
click at [594, 283] on icon at bounding box center [594, 337] width 2 height 2
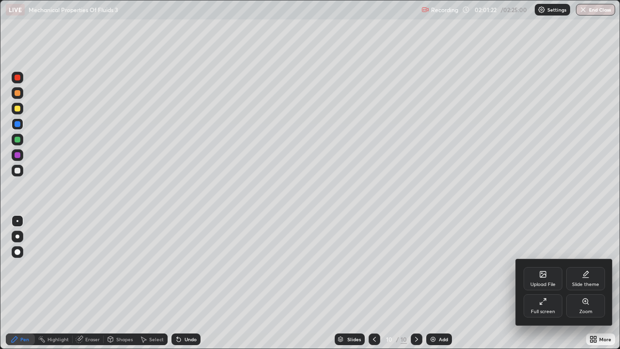
click at [582, 283] on icon at bounding box center [585, 301] width 8 height 8
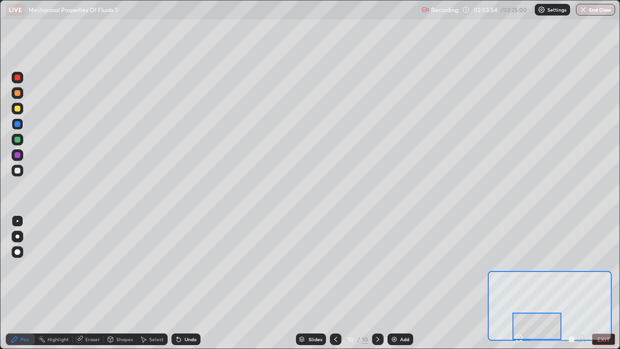
click at [600, 283] on button "EXIT" at bounding box center [603, 339] width 23 height 12
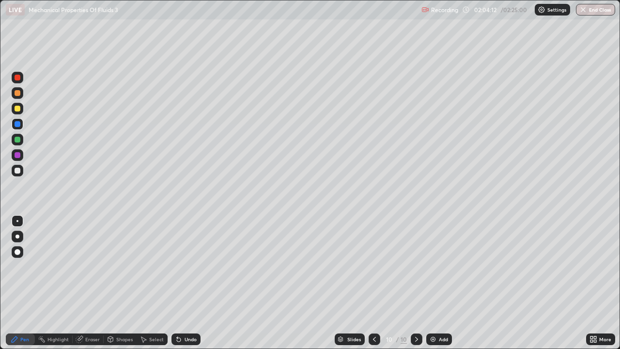
click at [373, 283] on icon at bounding box center [374, 339] width 8 height 8
click at [372, 283] on icon at bounding box center [374, 339] width 8 height 8
click at [597, 11] on button "End Class" at bounding box center [595, 10] width 39 height 12
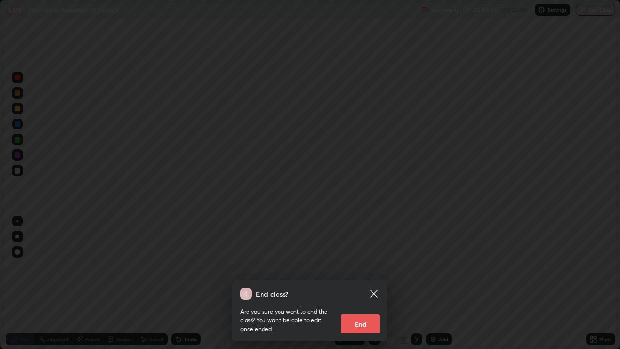
click at [370, 283] on button "End" at bounding box center [360, 323] width 39 height 19
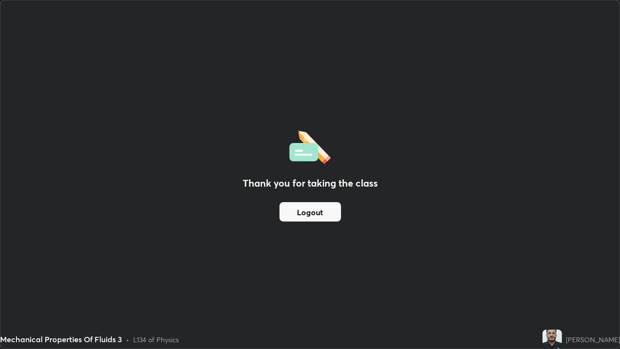
click at [317, 214] on button "Logout" at bounding box center [309, 211] width 61 height 19
click at [319, 212] on button "Logout" at bounding box center [309, 211] width 61 height 19
click at [319, 211] on button "Logout" at bounding box center [309, 211] width 61 height 19
click at [310, 213] on button "Logout" at bounding box center [309, 211] width 61 height 19
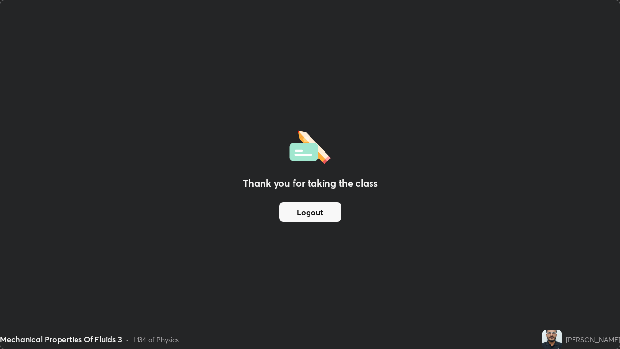
click at [313, 211] on button "Logout" at bounding box center [309, 211] width 61 height 19
click at [314, 210] on button "Logout" at bounding box center [309, 211] width 61 height 19
click at [315, 210] on button "Logout" at bounding box center [309, 211] width 61 height 19
click at [314, 214] on button "Logout" at bounding box center [309, 211] width 61 height 19
click at [315, 213] on button "Logout" at bounding box center [309, 211] width 61 height 19
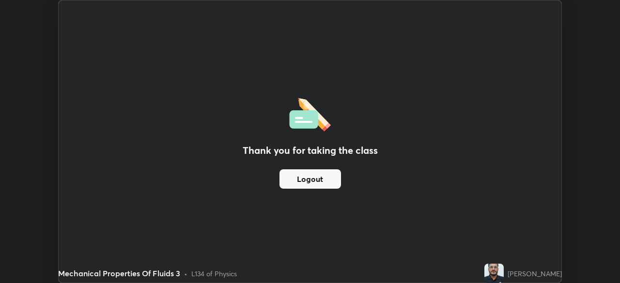
scroll to position [48125, 47789]
